Goal: Transaction & Acquisition: Purchase product/service

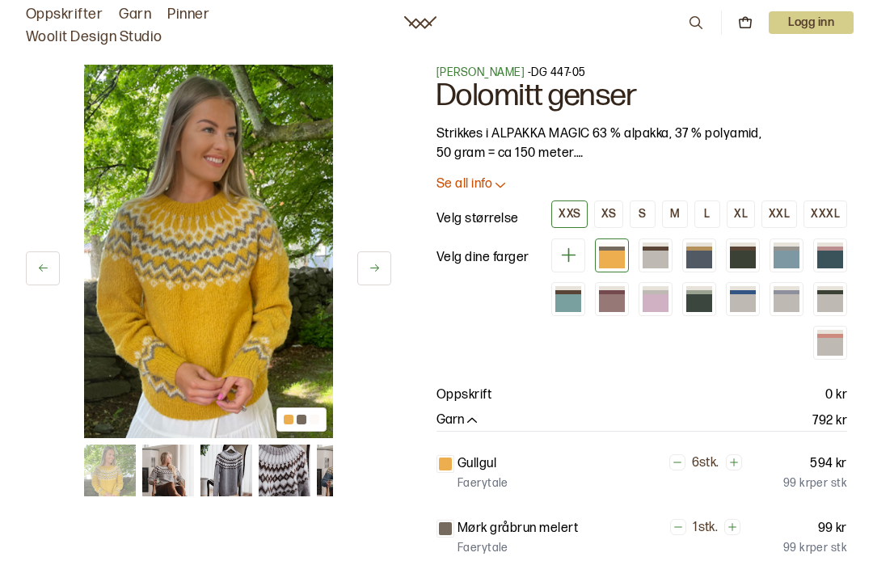
click at [309, 426] on div at bounding box center [301, 419] width 50 height 24
click at [297, 366] on img at bounding box center [208, 251] width 249 height 373
click at [177, 479] on img at bounding box center [168, 471] width 52 height 52
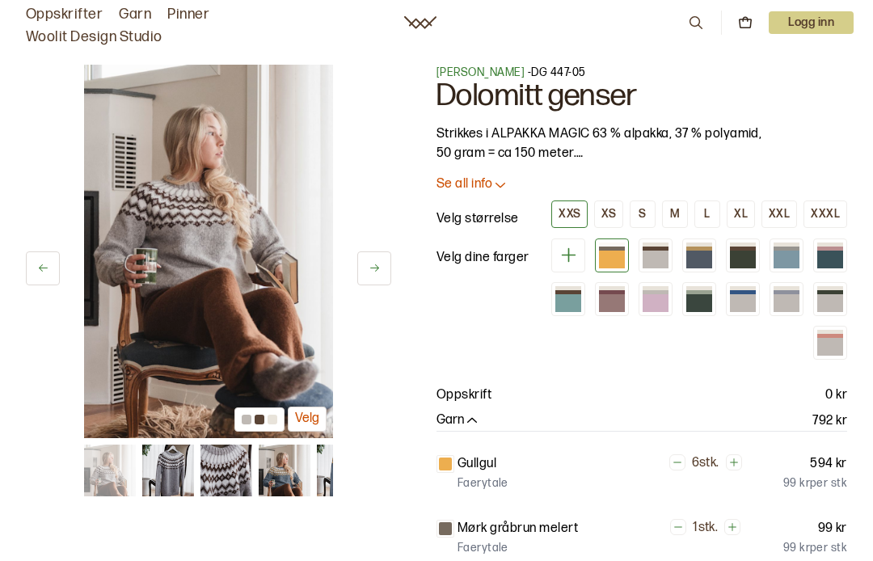
click at [237, 474] on img at bounding box center [226, 471] width 52 height 52
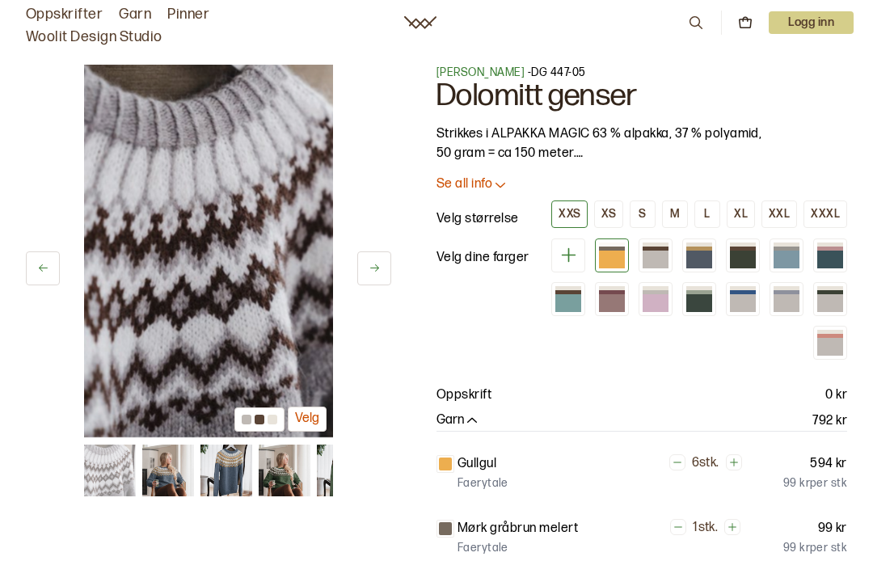
click at [285, 476] on img at bounding box center [285, 471] width 52 height 52
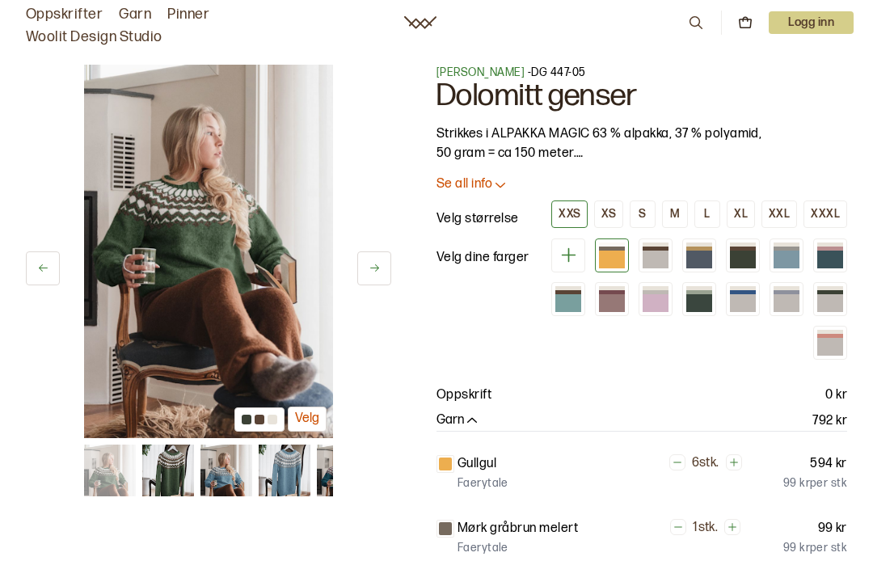
click at [116, 474] on img at bounding box center [110, 471] width 52 height 52
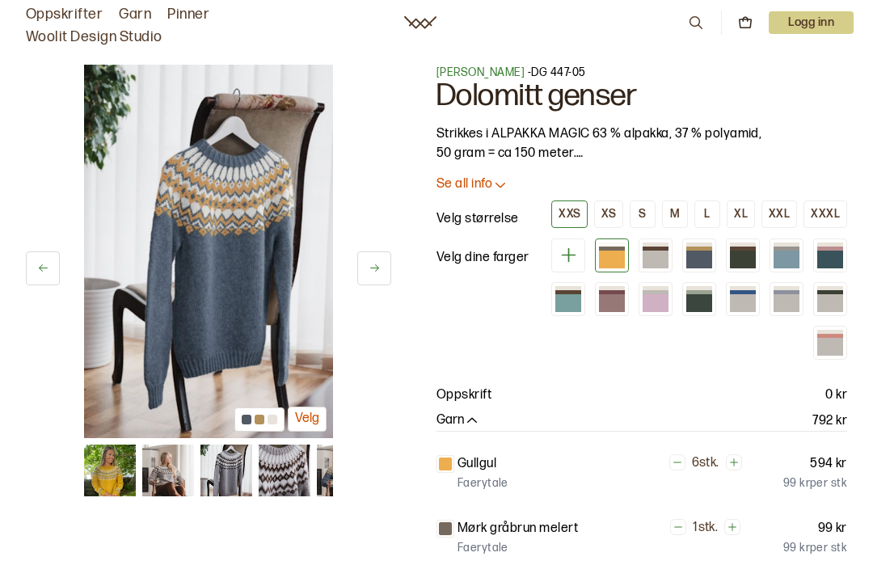
click at [106, 466] on img at bounding box center [110, 471] width 52 height 52
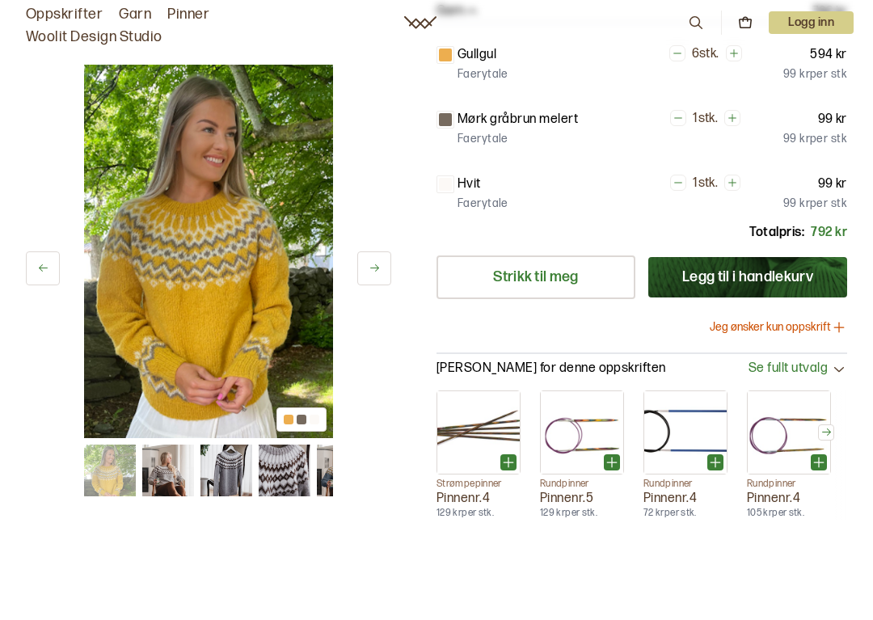
scroll to position [428, 0]
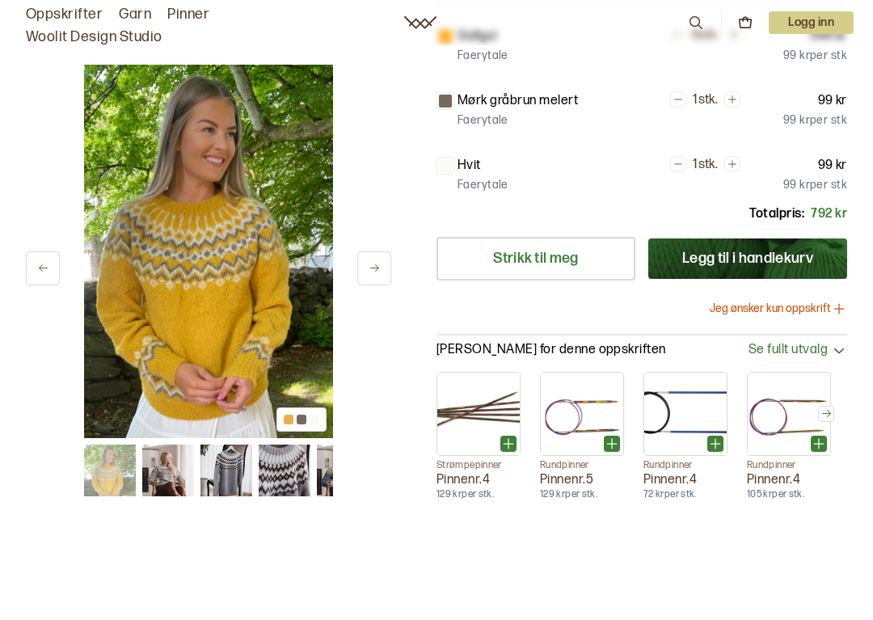
click at [838, 302] on icon at bounding box center [839, 309] width 16 height 16
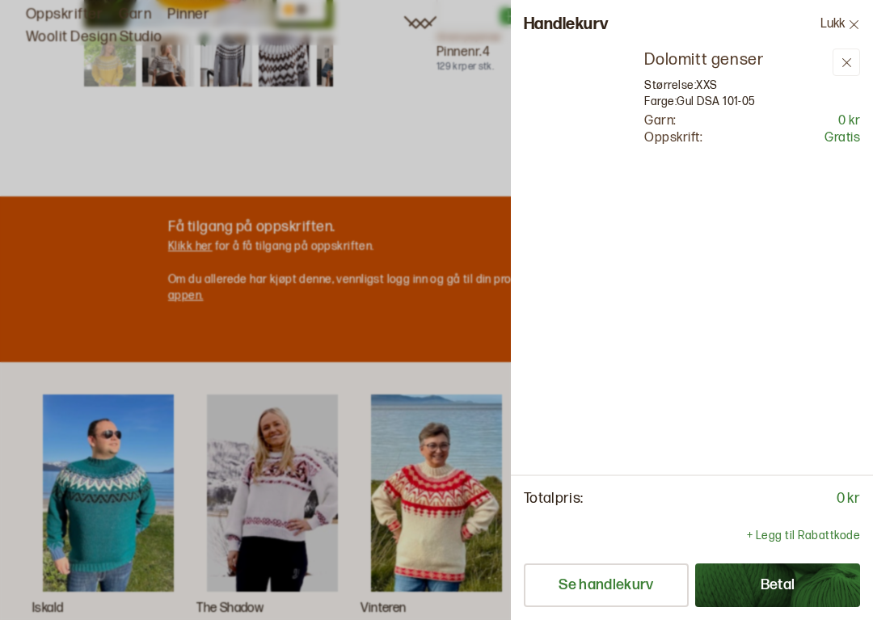
scroll to position [0, 0]
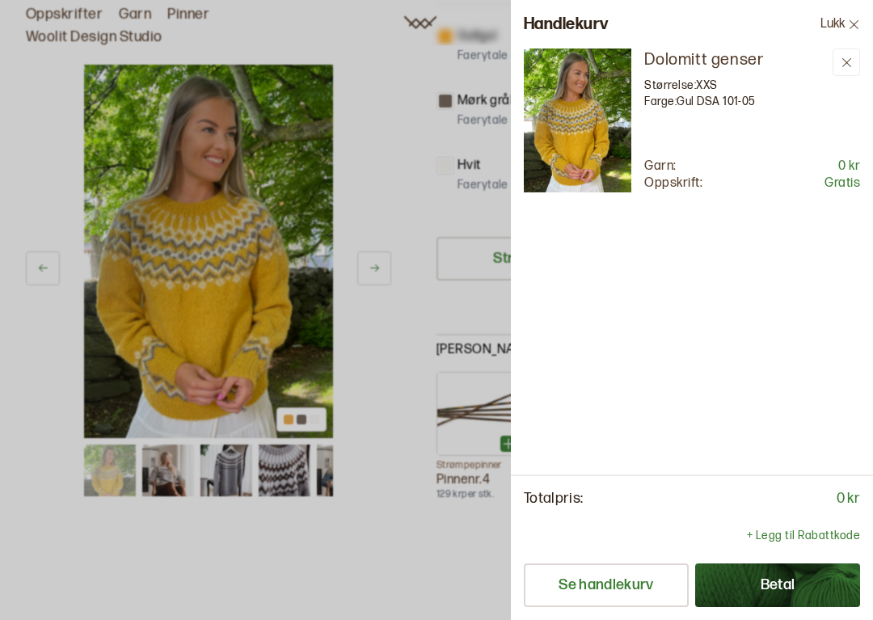
click at [415, 201] on div at bounding box center [436, 310] width 873 height 620
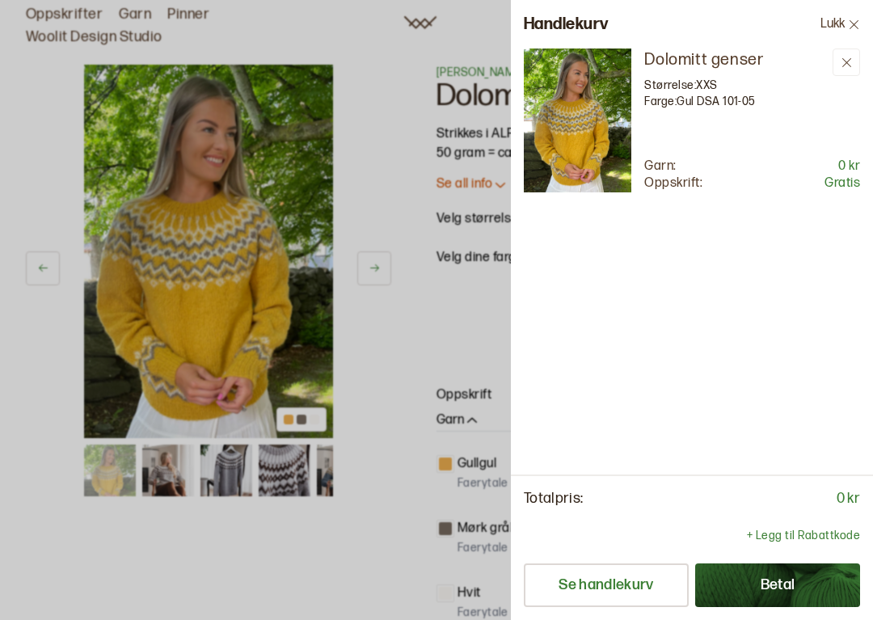
scroll to position [428, 0]
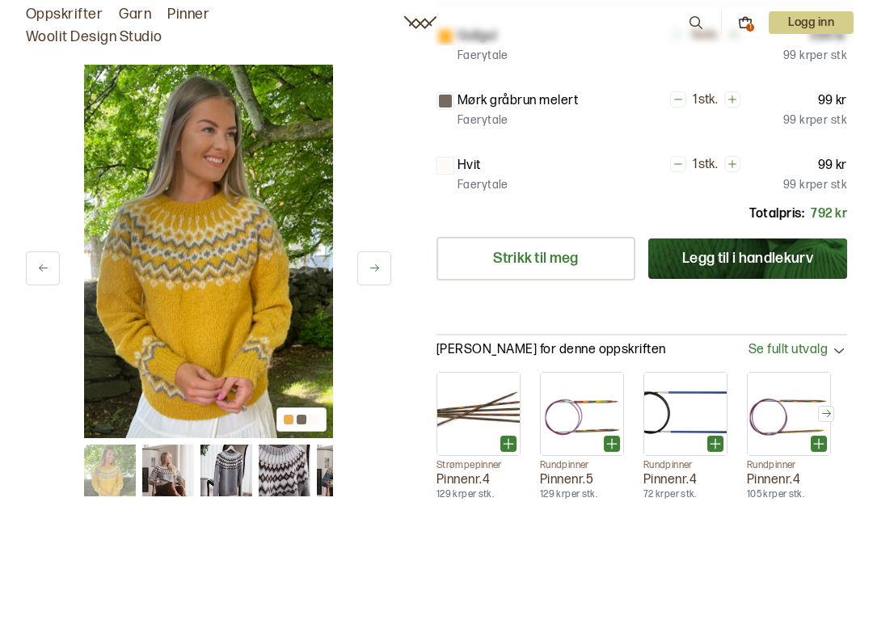
click at [746, 29] on div "1" at bounding box center [750, 27] width 8 height 8
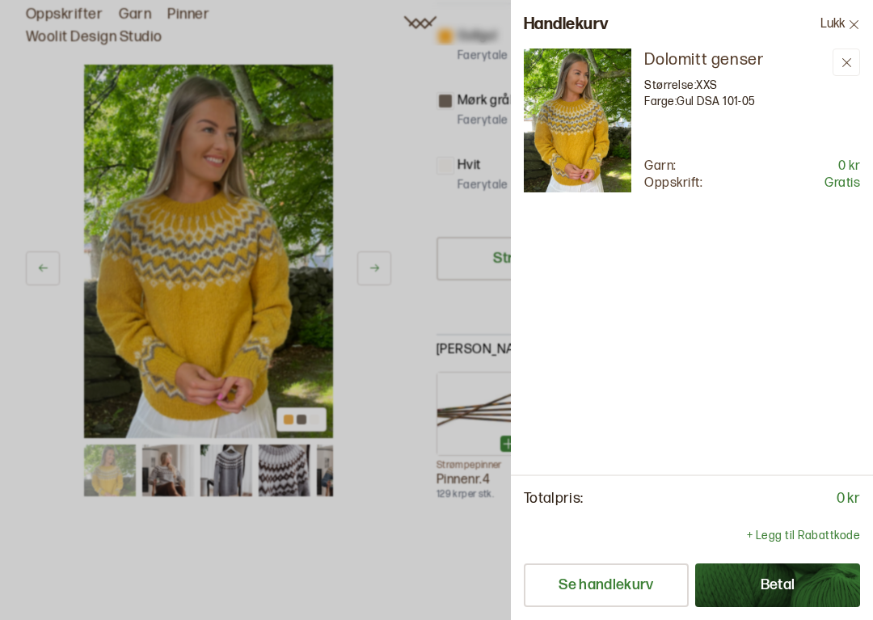
click at [847, 69] on button at bounding box center [846, 62] width 27 height 27
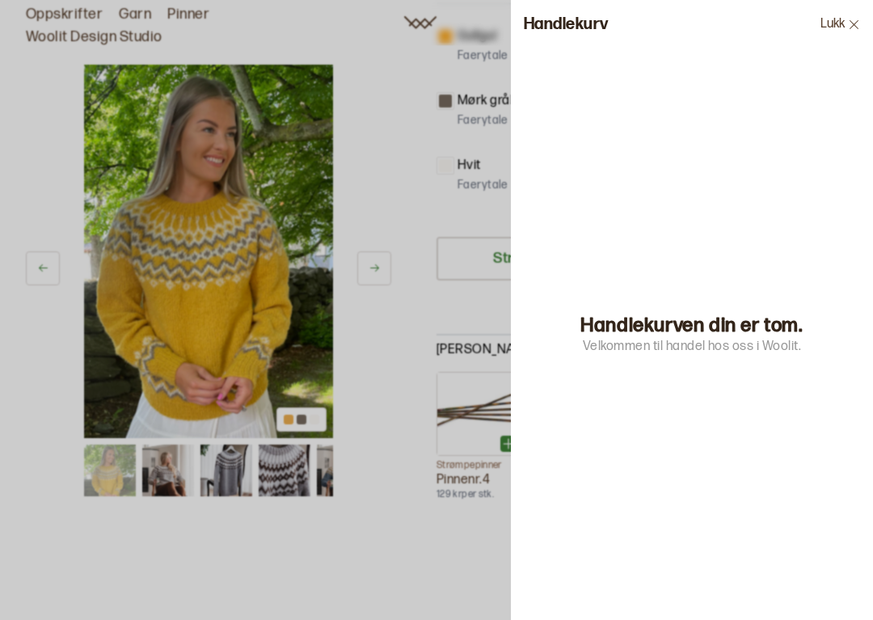
click at [401, 314] on div at bounding box center [436, 310] width 873 height 620
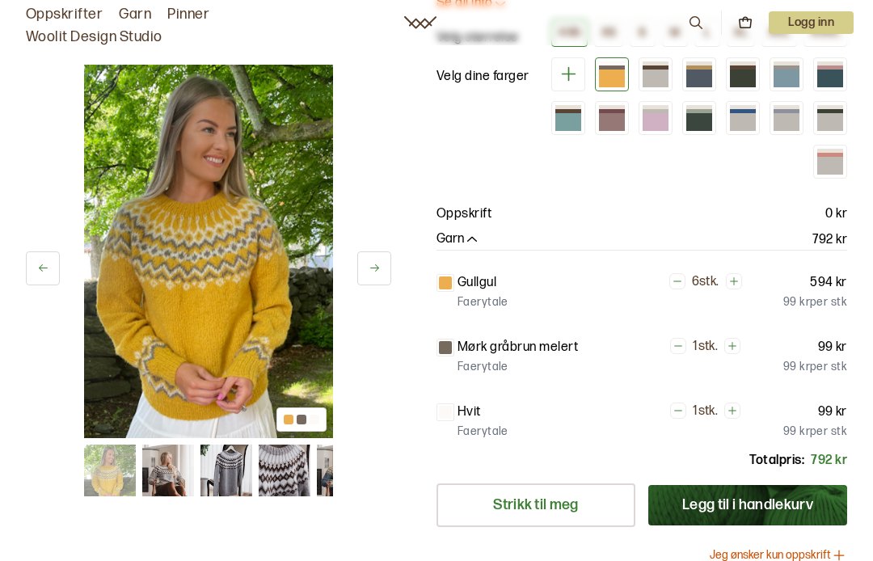
scroll to position [180, 0]
